Goal: Navigation & Orientation: Find specific page/section

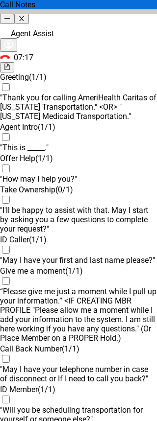
scroll to position [1392, 0]
click at [24, 15] on icon "close" at bounding box center [21, 18] width 6 height 6
